Goal: Task Accomplishment & Management: Manage account settings

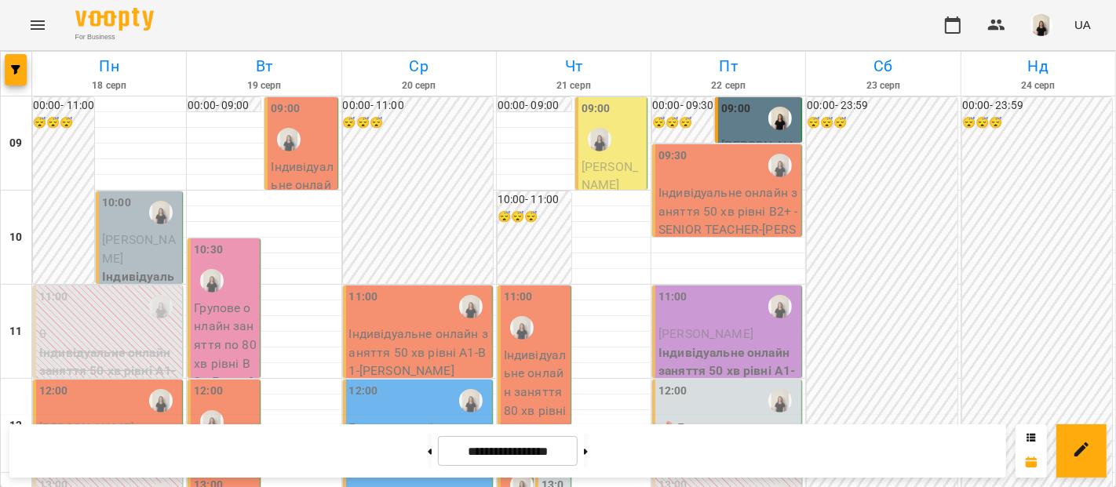
click at [149, 236] on span "[PERSON_NAME]" at bounding box center [138, 249] width 73 height 34
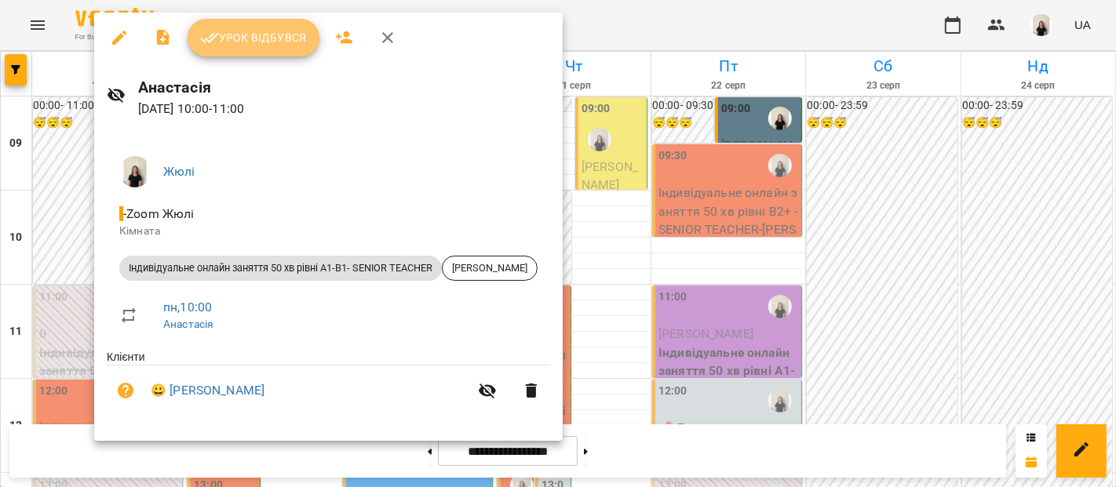
click at [260, 40] on span "Урок відбувся" at bounding box center [253, 37] width 107 height 19
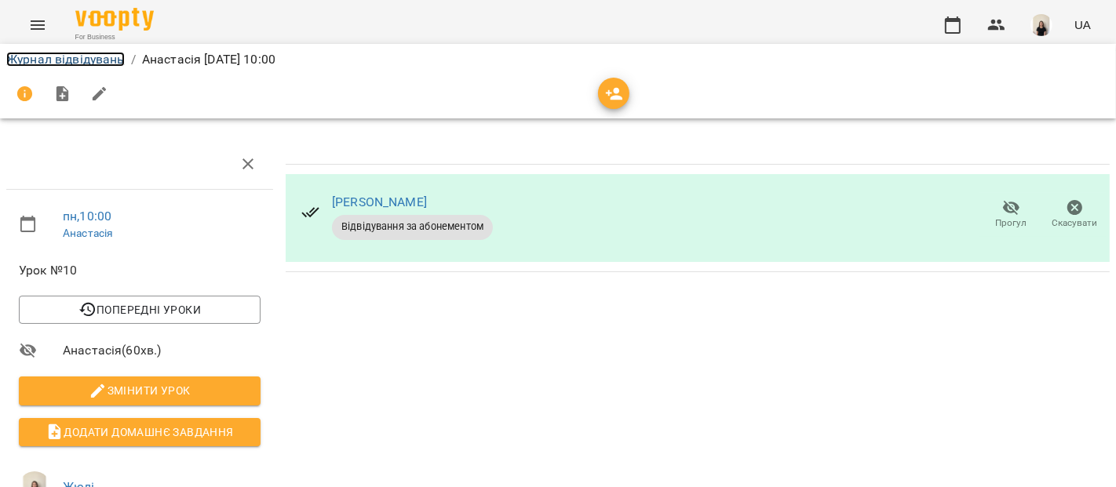
click at [100, 56] on link "Журнал відвідувань" at bounding box center [65, 59] width 118 height 15
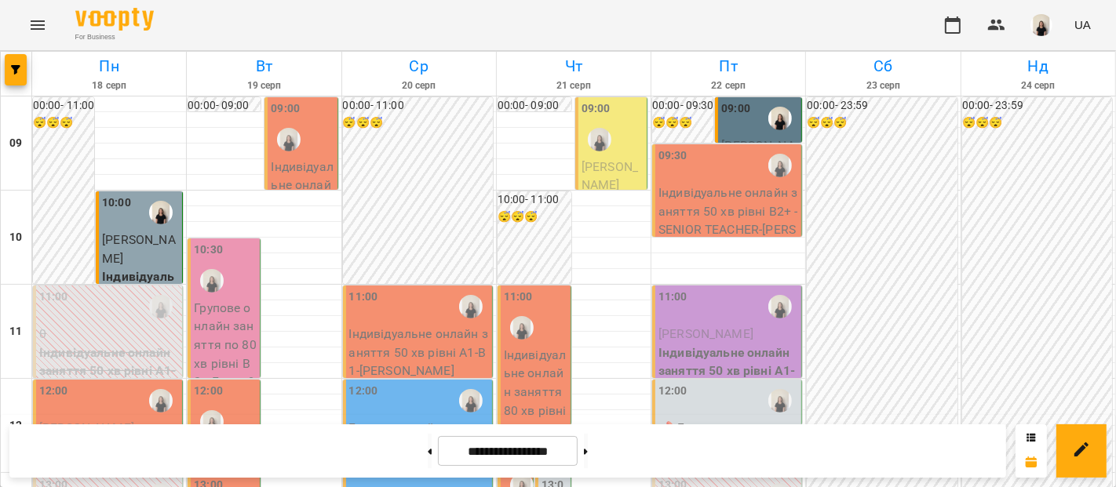
scroll to position [395, 0]
click at [588, 463] on button at bounding box center [586, 451] width 4 height 35
type input "**********"
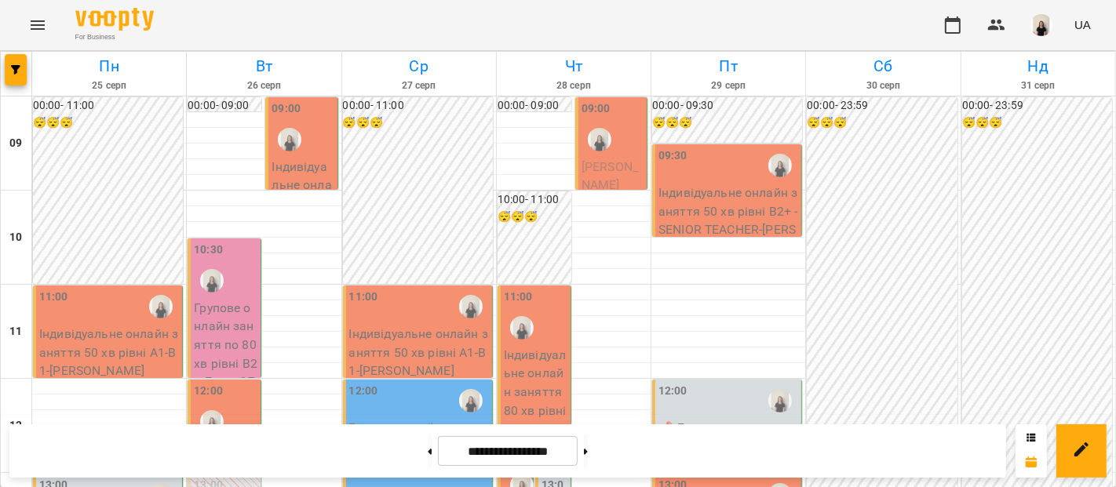
scroll to position [231, 0]
